Goal: Task Accomplishment & Management: Manage account settings

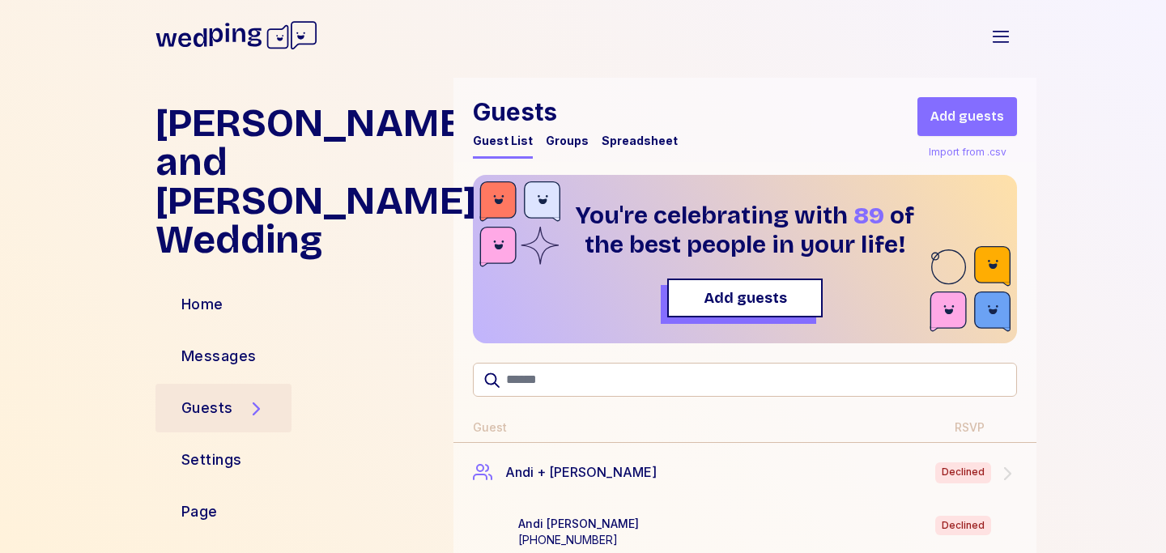
scroll to position [1785, 0]
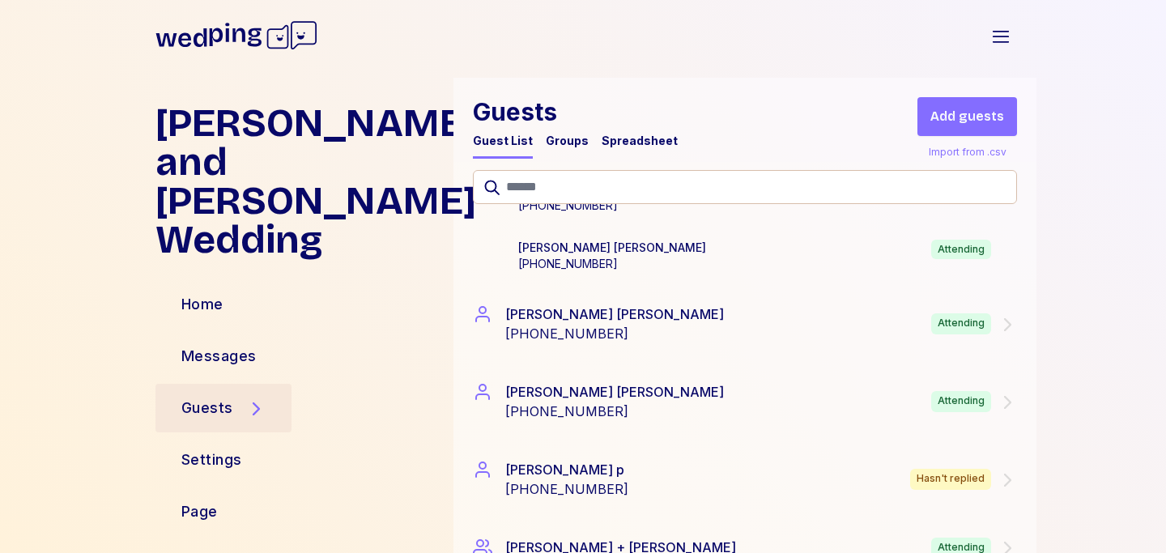
click at [626, 147] on div "Spreadsheet" at bounding box center [640, 141] width 76 height 16
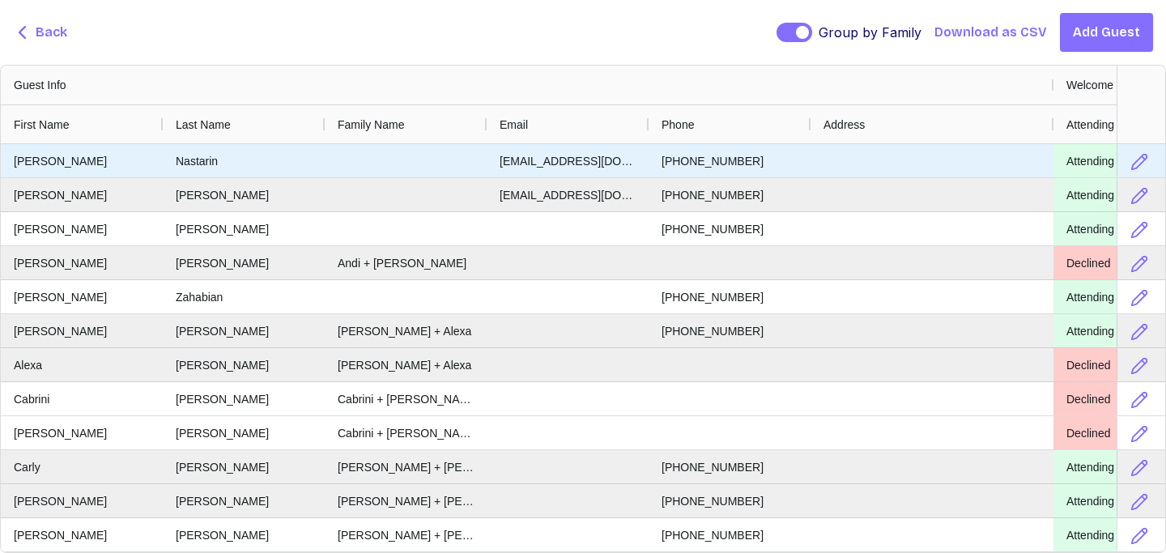
scroll to position [17, 0]
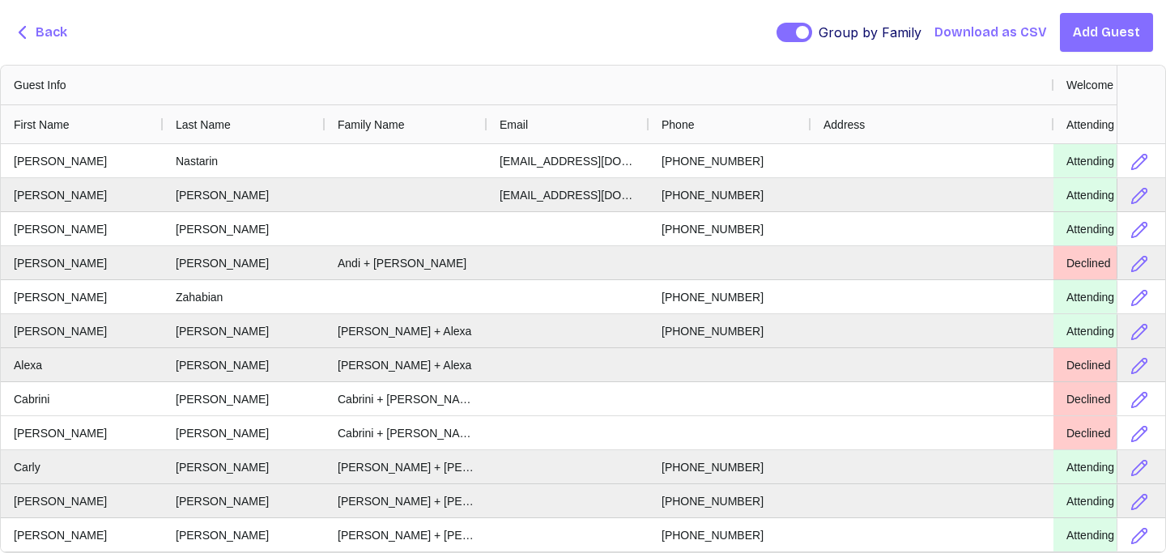
click at [978, 24] on span "Download as CSV" at bounding box center [991, 32] width 113 height 19
click at [46, 33] on span "Back" at bounding box center [52, 32] width 32 height 19
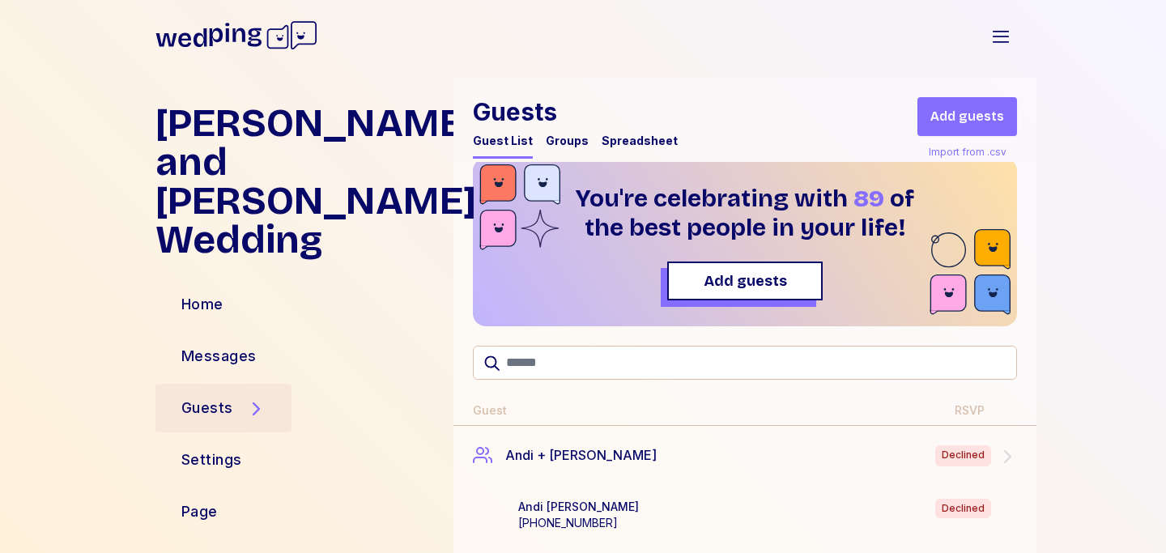
click at [969, 151] on div "Import from .csv" at bounding box center [968, 152] width 84 height 19
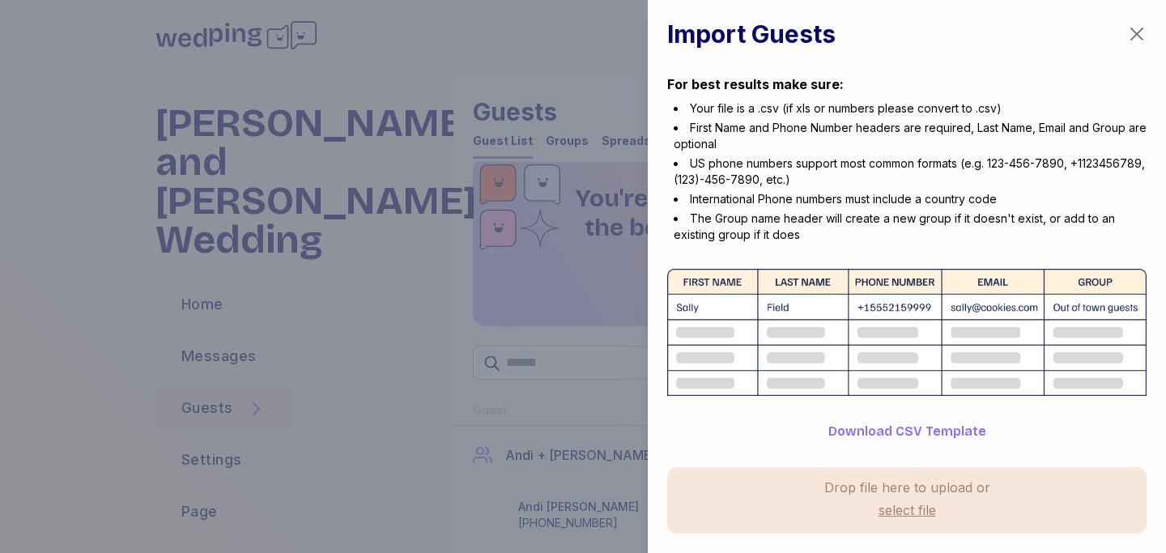
click at [1132, 31] on icon "button" at bounding box center [1136, 33] width 19 height 19
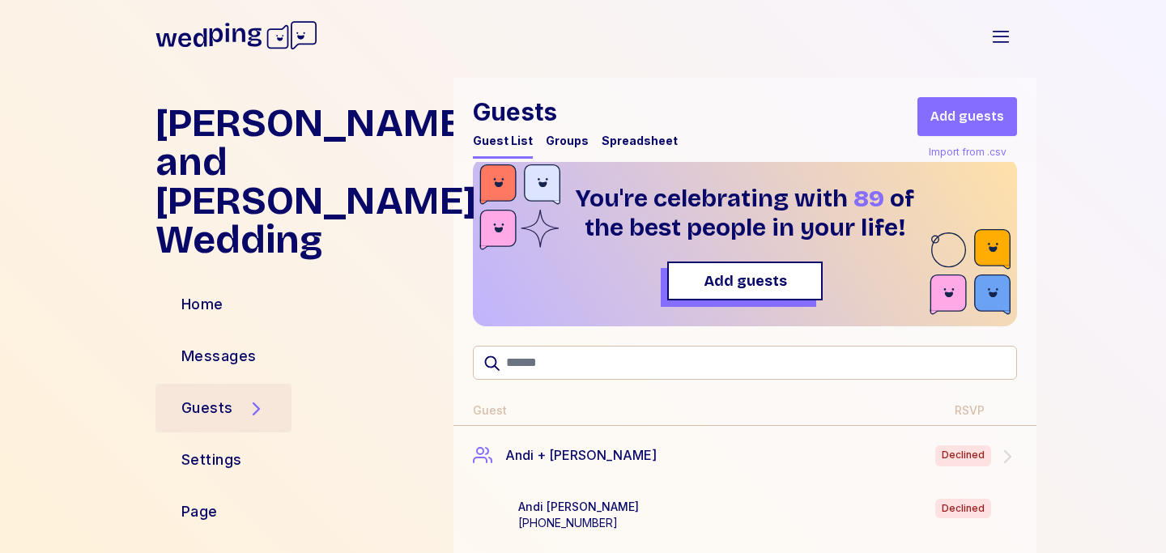
click at [644, 139] on div "Spreadsheet" at bounding box center [640, 141] width 76 height 16
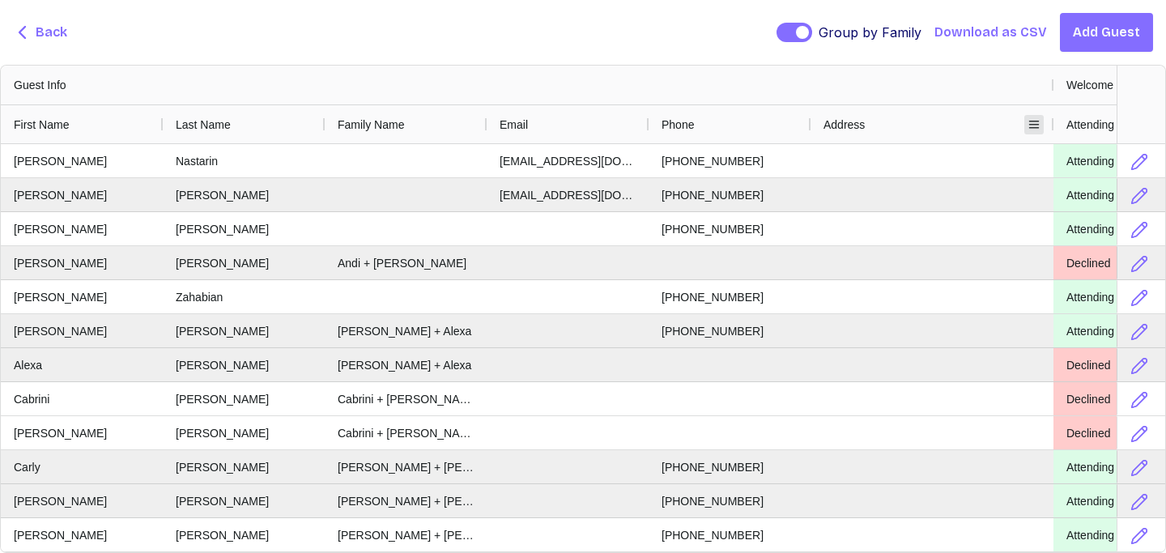
click at [1029, 126] on span at bounding box center [1034, 124] width 13 height 13
click at [917, 121] on div "Address" at bounding box center [926, 124] width 204 height 30
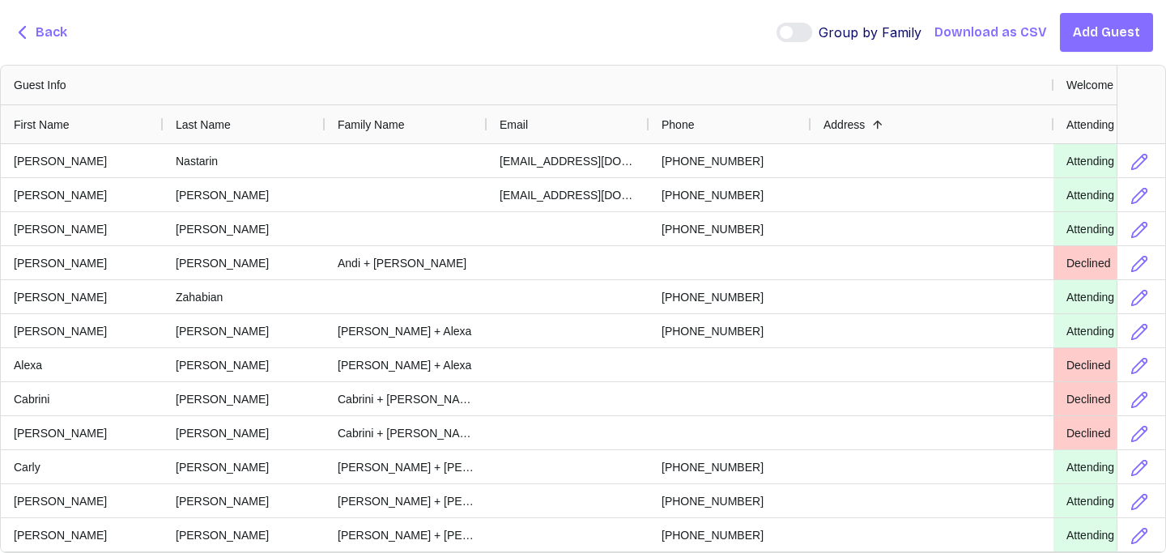
click at [793, 31] on span "button" at bounding box center [786, 32] width 13 height 13
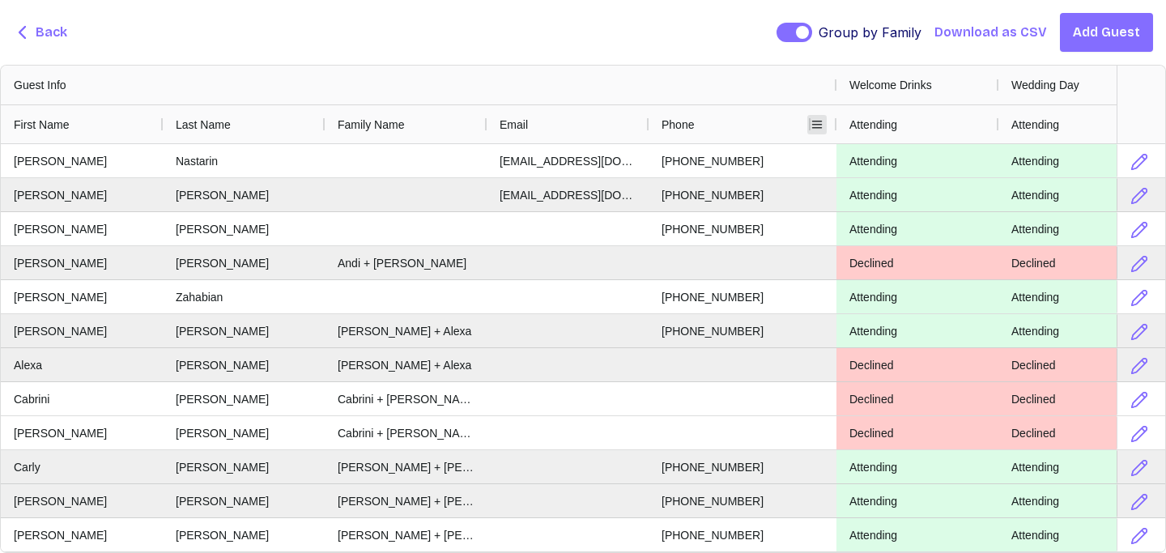
drag, startPoint x: 1051, startPoint y: 122, endPoint x: 815, endPoint y: 129, distance: 236.6
click at [815, 129] on div "Address" at bounding box center [824, 123] width 26 height 39
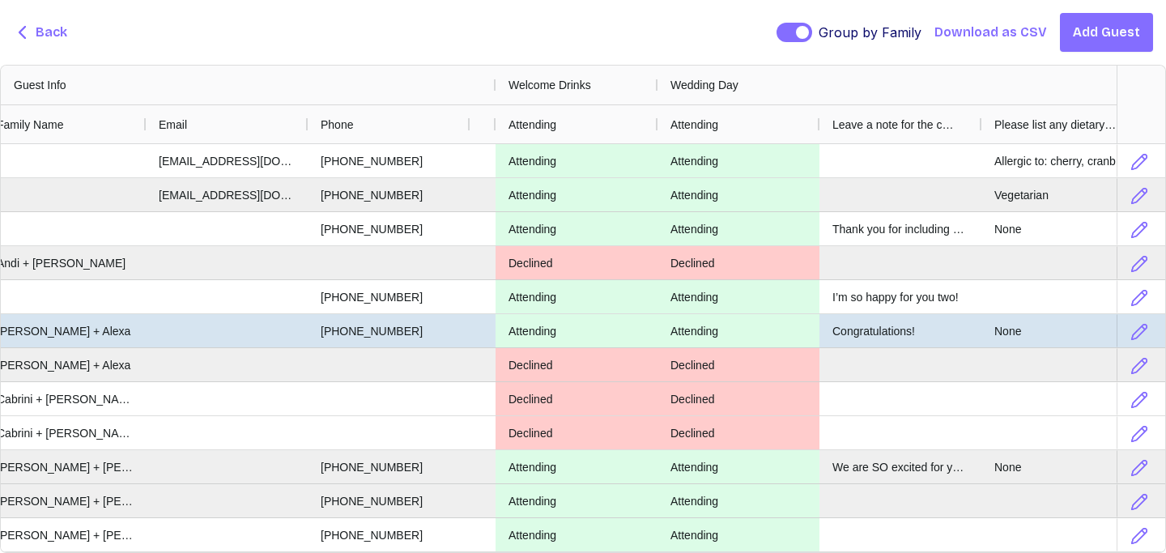
scroll to position [0, 530]
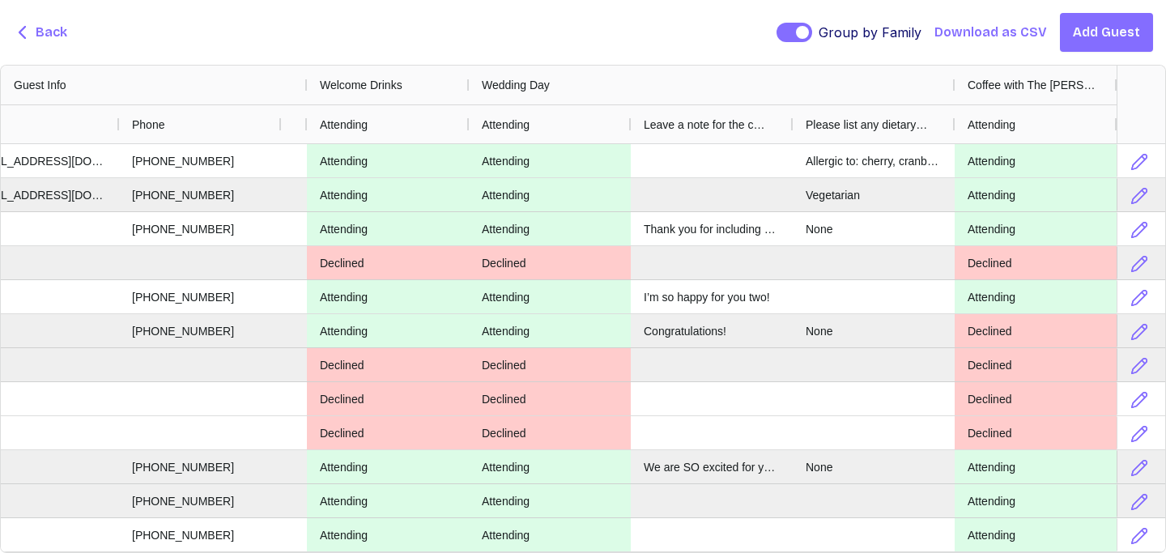
click at [992, 35] on span "Download as CSV" at bounding box center [991, 32] width 113 height 19
